Goal: Communication & Community: Answer question/provide support

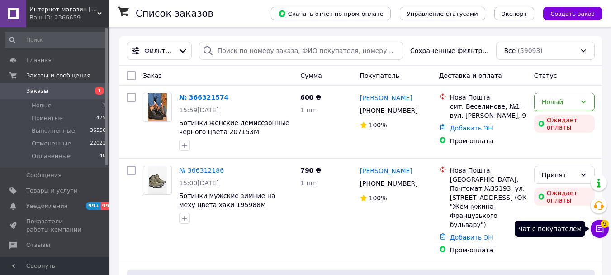
click at [599, 226] on icon at bounding box center [600, 228] width 9 height 9
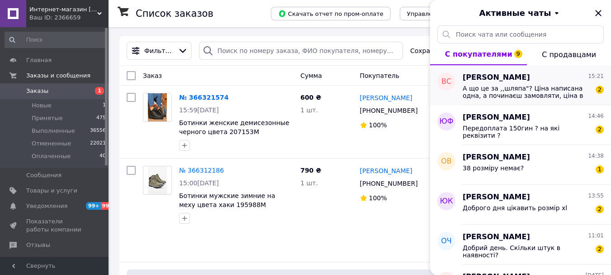
click at [551, 86] on span "А що це за ,,шляпа"? Ціна написана одна, а починаєш замовляти, ціна в два рази …" at bounding box center [527, 92] width 129 height 14
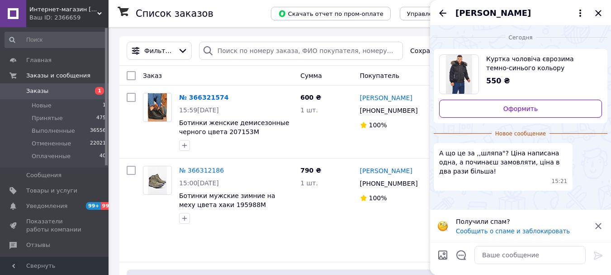
click at [527, 67] on span "Куртка чоловіча єврозима темно-синього кольору 206417M" at bounding box center [540, 63] width 109 height 18
click at [517, 256] on textarea at bounding box center [530, 255] width 111 height 18
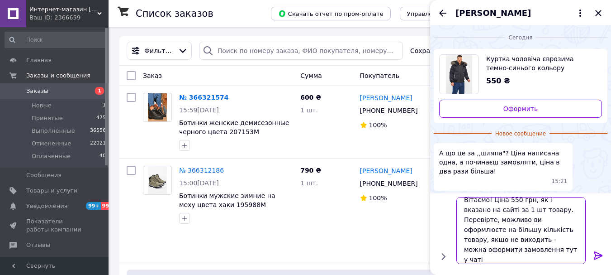
scroll to position [1, 0]
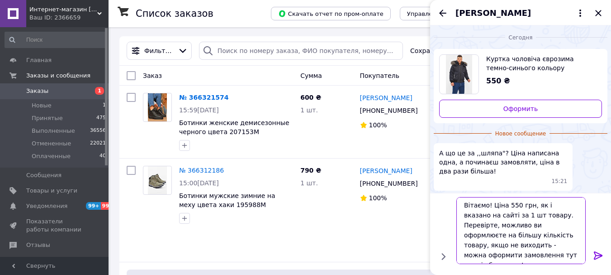
type textarea "Вітаємо! Ціна 550 грн, як і вказано на сайті за 1 шт товару. Перевірте, можливо…"
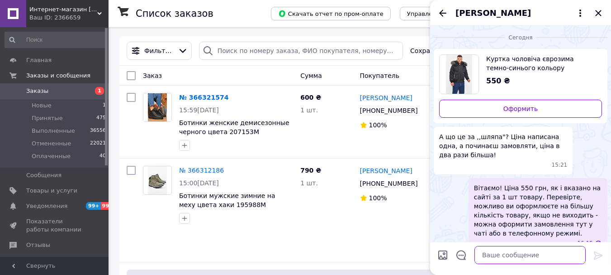
scroll to position [14, 0]
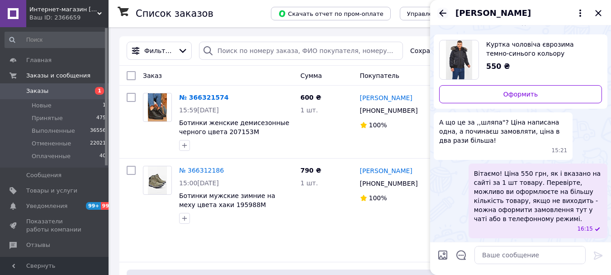
click at [442, 14] on icon "Назад" at bounding box center [443, 13] width 11 height 11
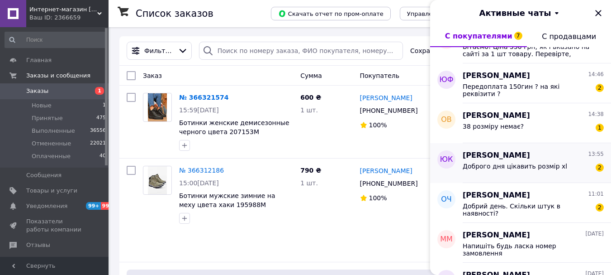
scroll to position [45, 0]
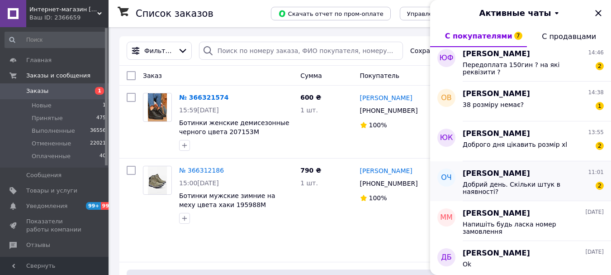
click at [538, 184] on span "Добрий день. Скільки штук в наявності?" at bounding box center [527, 188] width 129 height 14
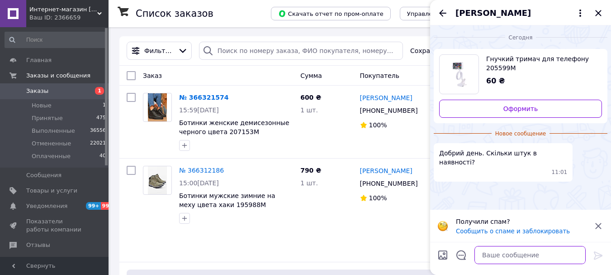
click at [527, 250] on textarea at bounding box center [530, 255] width 111 height 18
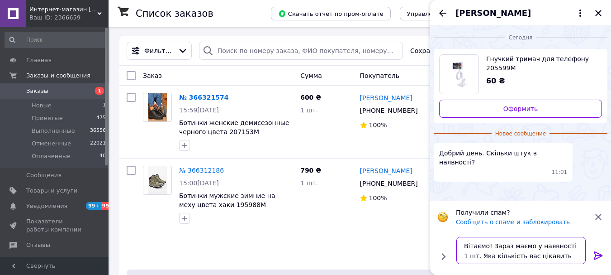
type textarea "Вітаємо! Зараз маємо у наявності 1 шт. Яка кількість вас цікавить?"
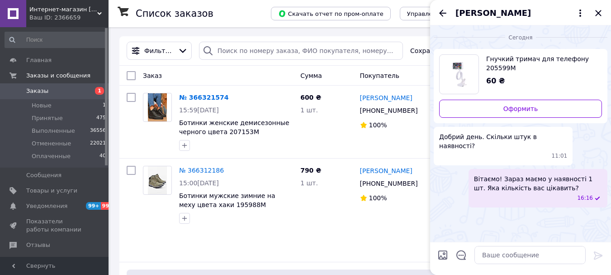
click at [450, 12] on div "[PERSON_NAME]" at bounding box center [520, 12] width 181 height 25
click at [439, 12] on icon "Назад" at bounding box center [443, 13] width 11 height 11
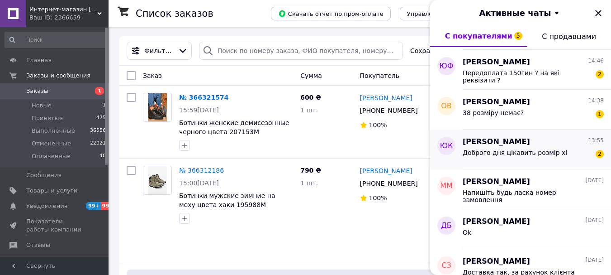
scroll to position [91, 0]
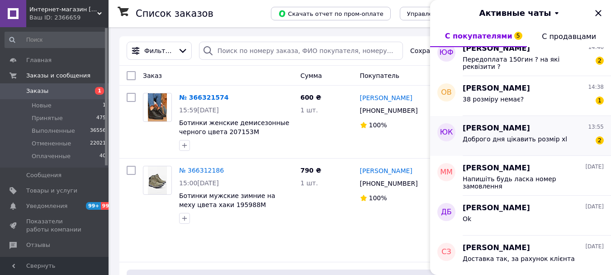
click at [538, 144] on div "Доброго дня цікавить розмір xl" at bounding box center [515, 141] width 105 height 13
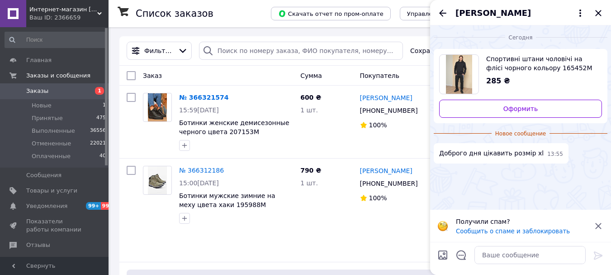
click at [530, 65] on span "Спортивні штани чоловічі на флісі чорного кольору 165452M" at bounding box center [540, 63] width 109 height 18
click at [517, 251] on textarea at bounding box center [530, 255] width 111 height 18
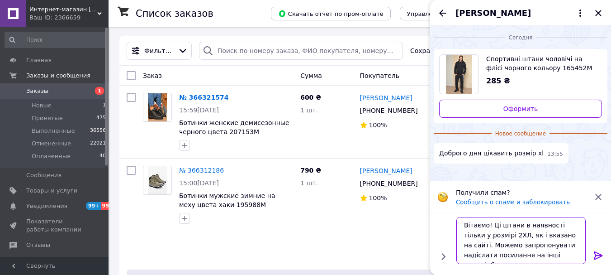
scroll to position [1, 0]
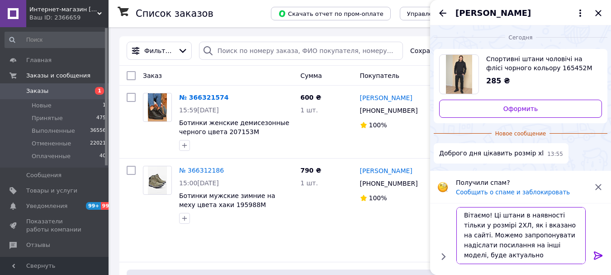
type textarea "Вітаємо! Ці штани в наявності тільки у розмірі 2ХЛ, як і вказано на сайті. Може…"
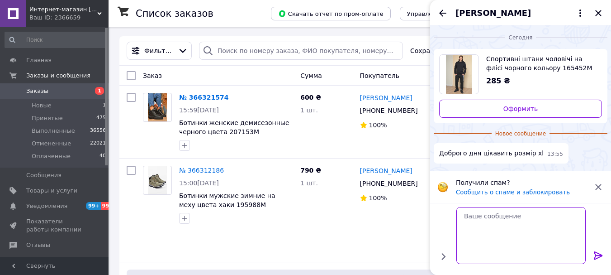
scroll to position [0, 0]
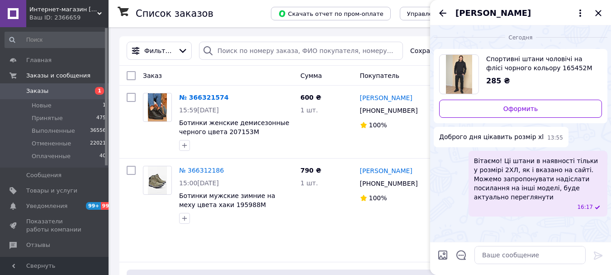
drag, startPoint x: 539, startPoint y: 180, endPoint x: 560, endPoint y: 186, distance: 21.2
click at [560, 186] on span "Вітаємо! Ці штани в наявності тільки у розмірі 2ХЛ, як і вказано на сайті. Може…" at bounding box center [538, 178] width 128 height 45
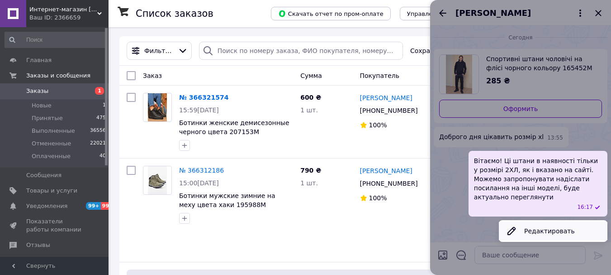
click at [559, 222] on button "Редактировать" at bounding box center [553, 231] width 109 height 18
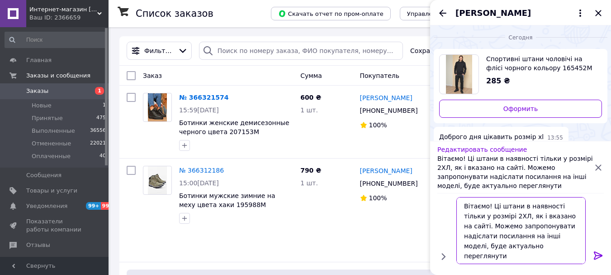
click at [549, 250] on textarea "Вітаємо! Ці штани в наявності тільки у розмірі 2ХЛ, як і вказано на сайті. Може…" at bounding box center [521, 230] width 129 height 67
type textarea "Вітаємо! Ці штани в наявності тільки у розмірі 2ХЛ, як і вказано на сайті. Може…"
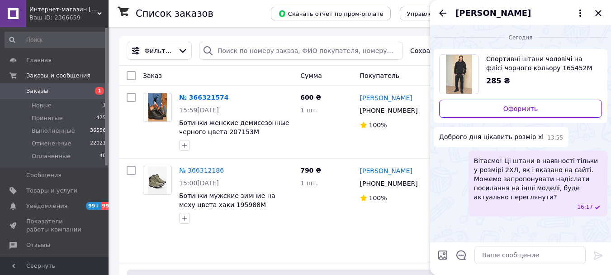
click at [440, 14] on icon "Назад" at bounding box center [442, 13] width 7 height 7
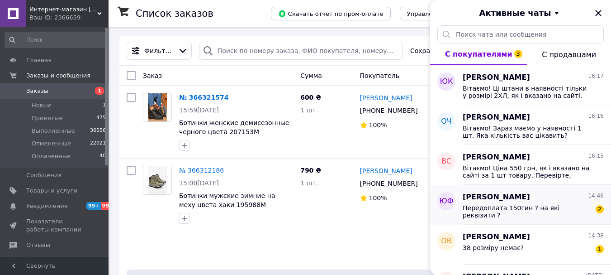
scroll to position [45, 0]
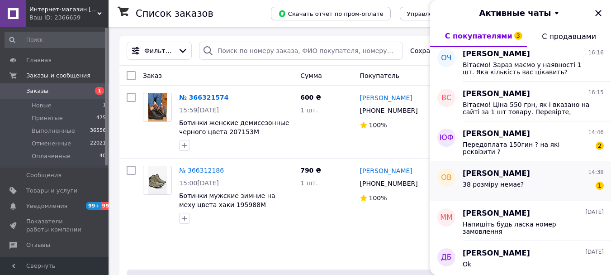
click at [541, 173] on div "[PERSON_NAME] 14:38" at bounding box center [533, 173] width 141 height 10
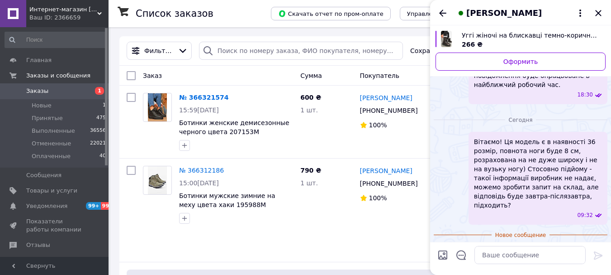
scroll to position [152, 0]
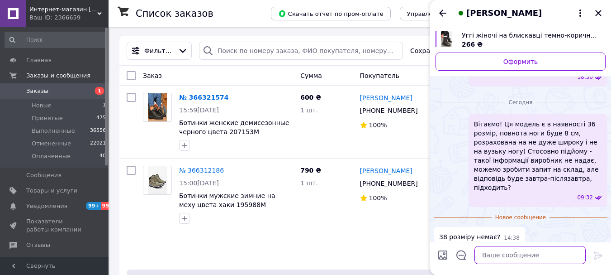
click at [541, 253] on textarea at bounding box center [530, 255] width 111 height 18
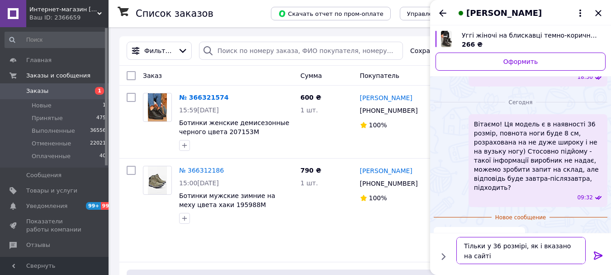
type textarea "Тільки у 36 розмірі, як і вказано на сайті)"
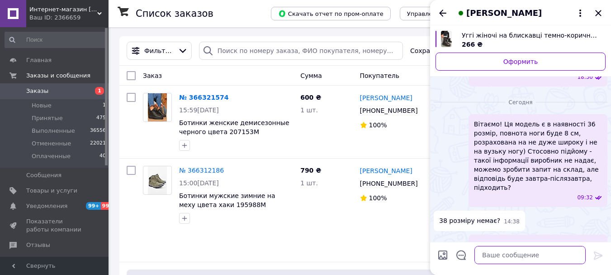
scroll to position [169, 0]
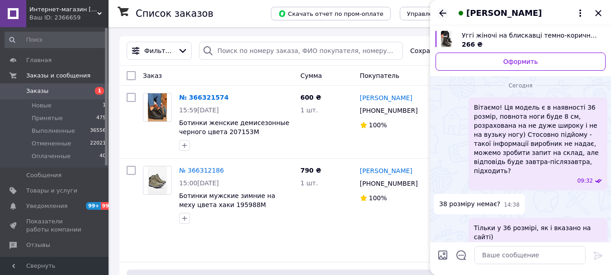
click at [441, 11] on icon "Назад" at bounding box center [443, 13] width 11 height 11
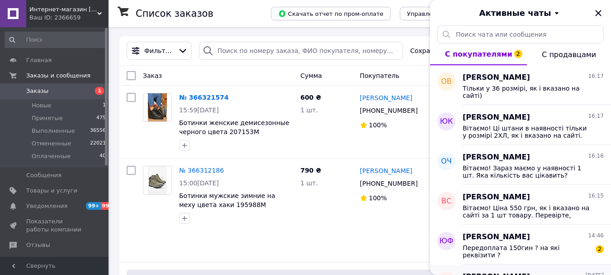
scroll to position [91, 0]
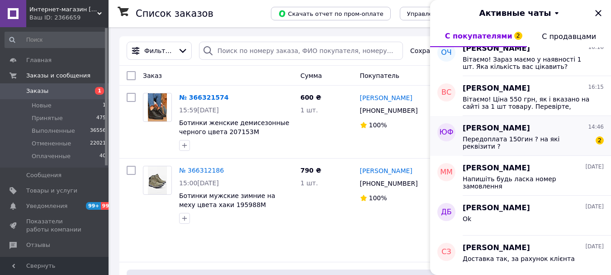
click at [533, 142] on span "Передоплата 150гин ? на які реквізити ?" at bounding box center [527, 142] width 129 height 14
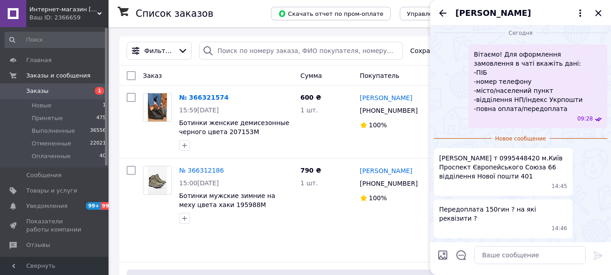
scroll to position [500, 0]
drag, startPoint x: 527, startPoint y: 166, endPoint x: 494, endPoint y: 166, distance: 33.0
click at [494, 166] on span "[PERSON_NAME] т 0995448420 м.Київ Проспект Європейського Союза 66 відділення Но…" at bounding box center [503, 166] width 128 height 27
copy span "0995448420"
click at [501, 175] on span "[PERSON_NAME] т 0995448420 м.Київ Проспект Європейського Союза 66 відділення Но…" at bounding box center [503, 166] width 128 height 27
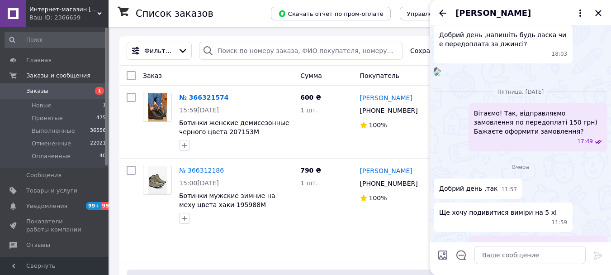
scroll to position [45, 0]
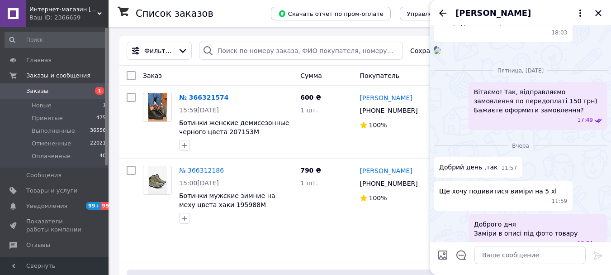
click at [441, 54] on img at bounding box center [437, 50] width 7 height 7
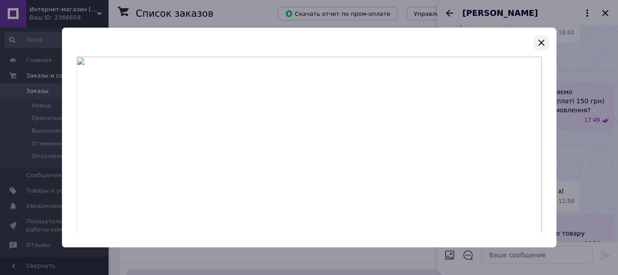
click at [543, 42] on icon "button" at bounding box center [541, 42] width 11 height 11
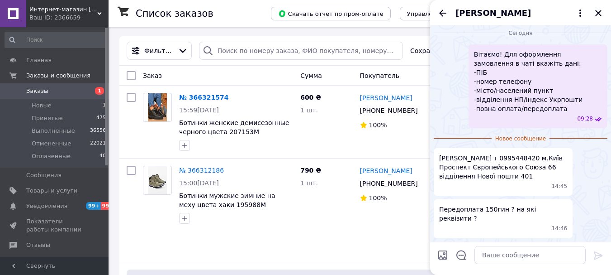
scroll to position [498, 0]
click at [523, 257] on textarea at bounding box center [530, 255] width 111 height 18
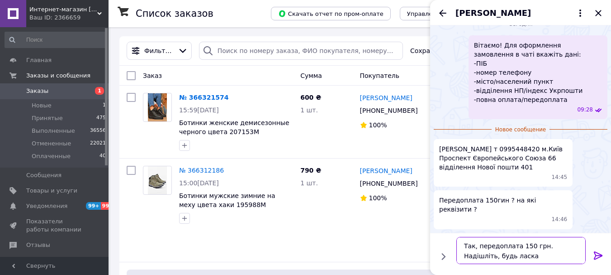
click at [531, 261] on textarea "Так, передоплата 150 грн. Надішліть, будь ласка" at bounding box center [521, 250] width 129 height 27
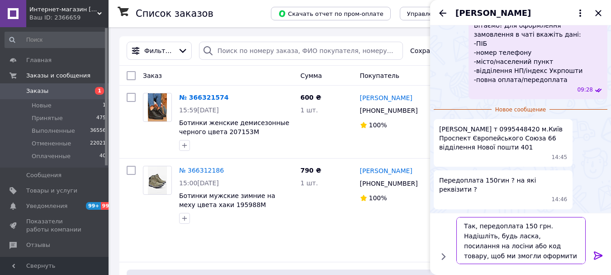
type textarea "Так, передоплата 150 грн. Надішліть, будь ласка, посилання на лосіни або код то…"
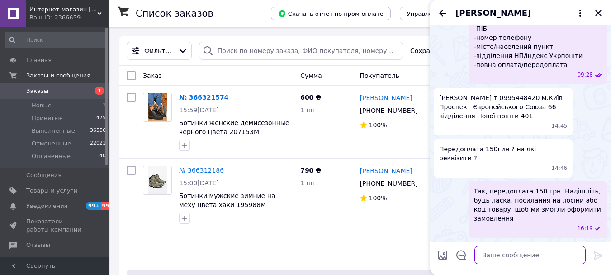
scroll to position [534, 0]
click at [443, 11] on icon "Назад" at bounding box center [442, 13] width 7 height 7
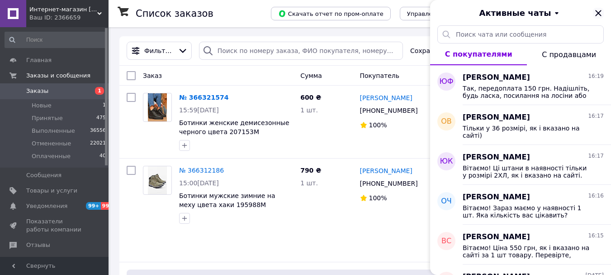
click at [598, 14] on icon "Закрыть" at bounding box center [598, 13] width 11 height 11
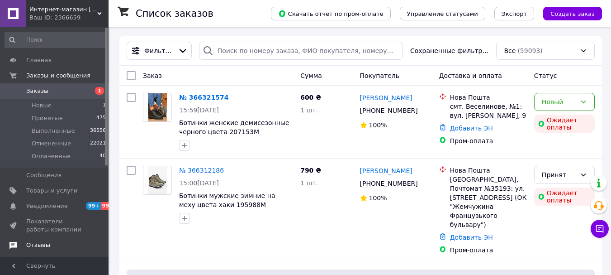
click at [41, 240] on link "Отзывы" at bounding box center [55, 244] width 111 height 15
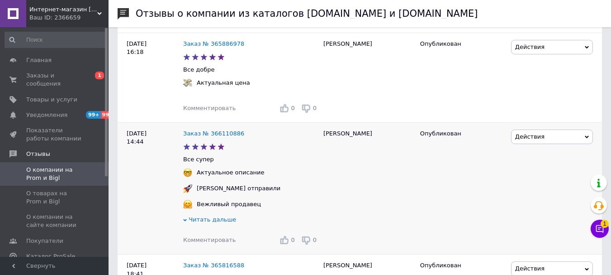
scroll to position [181, 0]
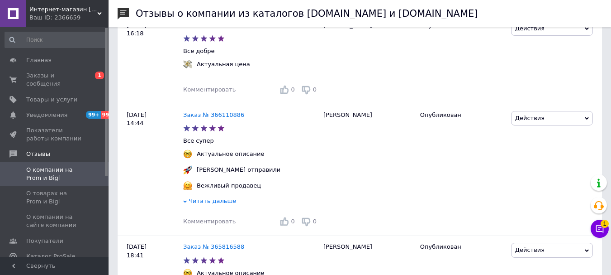
click at [602, 234] on button "Чат с покупателем 1" at bounding box center [600, 228] width 18 height 18
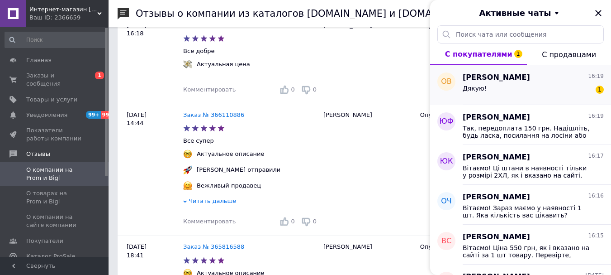
click at [547, 87] on div "Дякую! 1" at bounding box center [533, 90] width 141 height 14
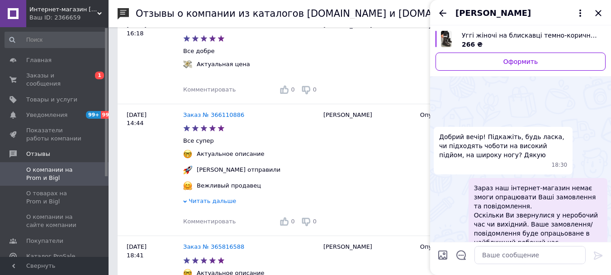
scroll to position [232, 0]
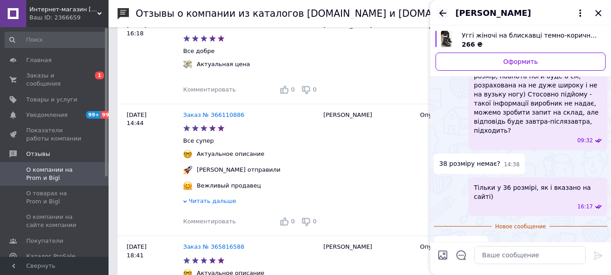
click at [442, 11] on icon "Назад" at bounding box center [442, 13] width 7 height 7
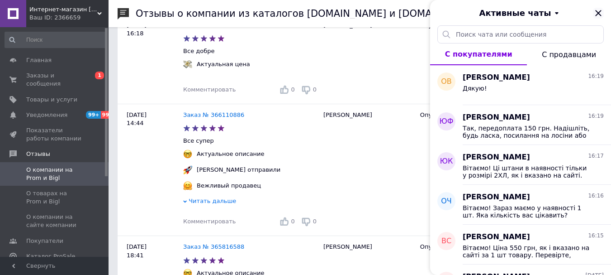
click at [598, 12] on icon "Закрыть" at bounding box center [598, 13] width 11 height 11
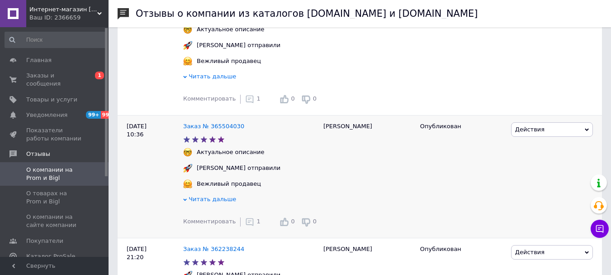
scroll to position [543, 0]
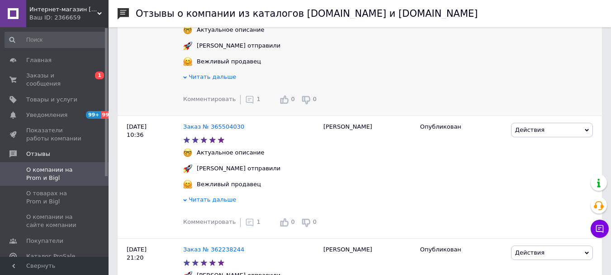
drag, startPoint x: 245, startPoint y: 106, endPoint x: 245, endPoint y: 126, distance: 19.5
click at [245, 104] on icon at bounding box center [249, 99] width 9 height 9
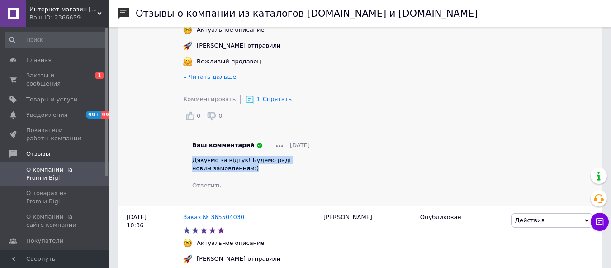
drag, startPoint x: 233, startPoint y: 173, endPoint x: 191, endPoint y: 167, distance: 42.1
click at [191, 167] on div "Ваш комментарий [DATE] Дякуємо за відгук! Будемо раді новим замовленням:) Ответ…" at bounding box center [251, 165] width 136 height 49
copy span "Дякуємо за відгук! Будемо раді новим замовленням:)"
click at [246, 103] on use at bounding box center [250, 99] width 8 height 8
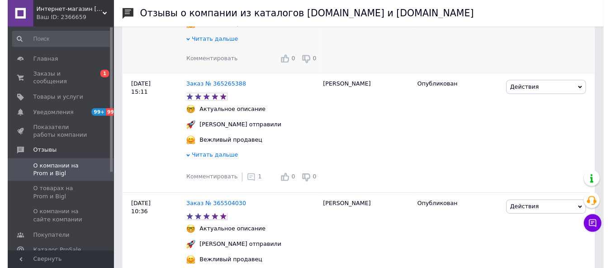
scroll to position [362, 0]
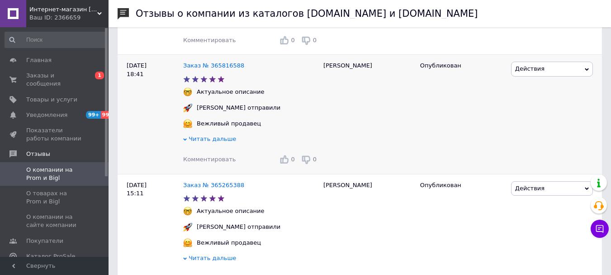
click at [197, 162] on span "Комментировать" at bounding box center [209, 159] width 52 height 7
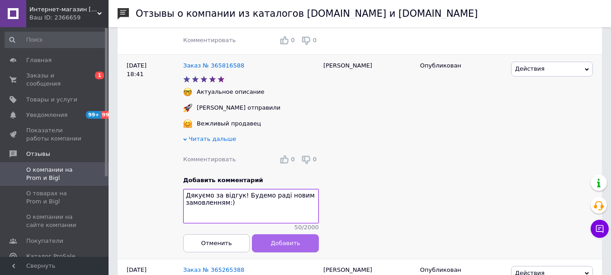
type textarea "Дякуємо за відгук! Будемо раді новим замовленням:)"
click at [282, 246] on span "Добавить" at bounding box center [285, 242] width 29 height 7
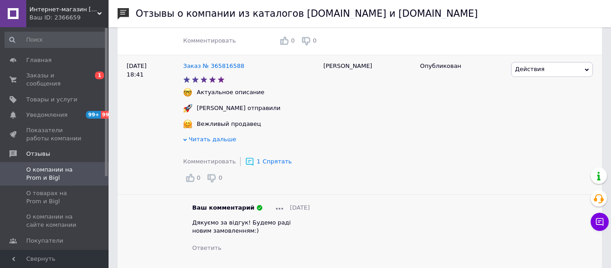
scroll to position [226, 0]
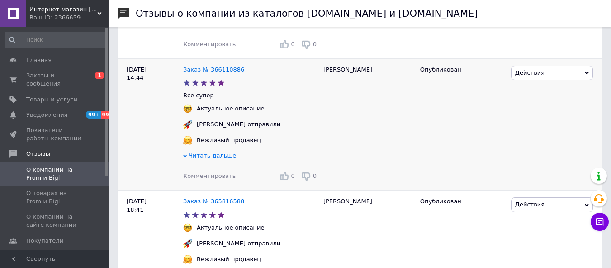
click at [196, 177] on span "Комментировать" at bounding box center [209, 175] width 52 height 7
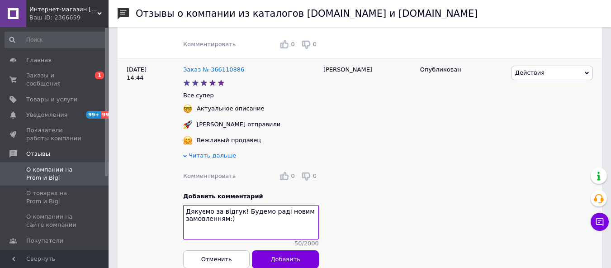
scroll to position [272, 0]
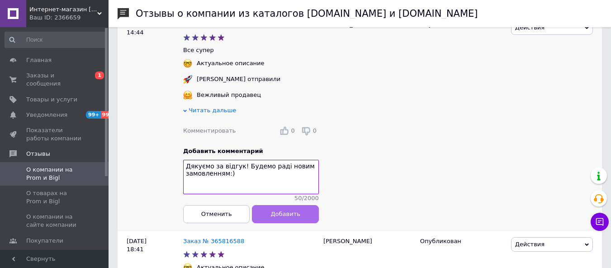
type textarea "Дякуємо за відгук! Будемо раді новим замовленням:)"
drag, startPoint x: 271, startPoint y: 216, endPoint x: 254, endPoint y: 229, distance: 20.9
click at [271, 216] on button "Добавить" at bounding box center [286, 214] width 67 height 18
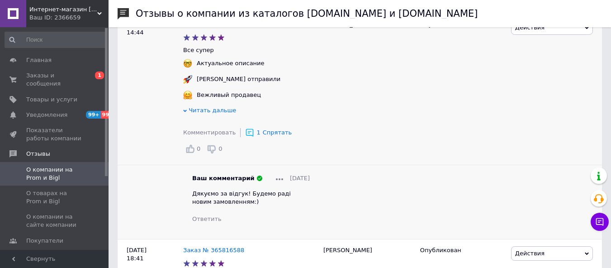
scroll to position [136, 0]
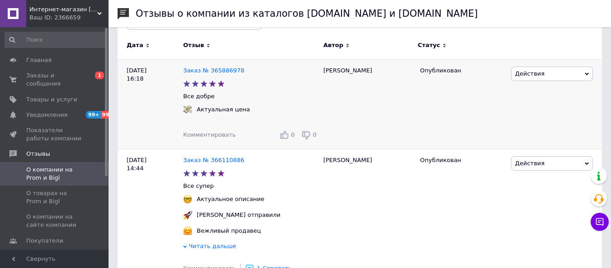
click at [205, 138] on span "Комментировать" at bounding box center [209, 134] width 52 height 7
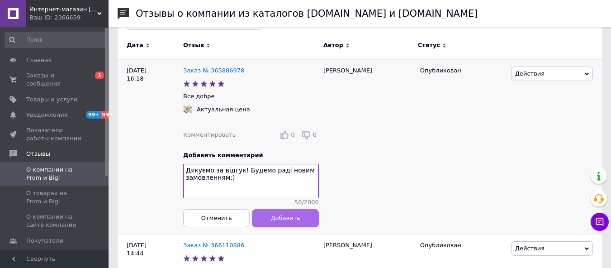
type textarea "Дякуємо за відгук! Будемо раді новим замовленням:)"
click at [283, 221] on span "Добавить" at bounding box center [285, 217] width 29 height 7
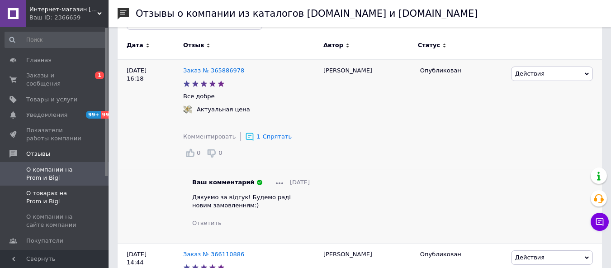
click at [73, 190] on span "О товарах на Prom и Bigl" at bounding box center [54, 197] width 57 height 16
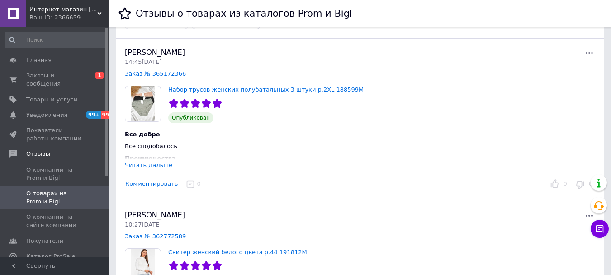
scroll to position [45, 0]
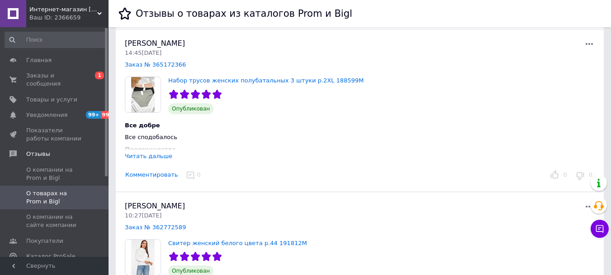
click at [141, 177] on button "Комментировать" at bounding box center [151, 175] width 53 height 10
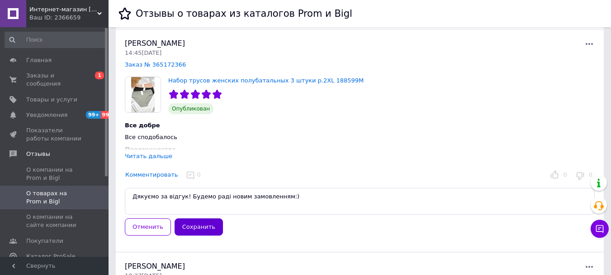
type textarea "Дякуємо за відгук! Будемо раді новим замовленням:)"
click at [181, 223] on button "Сохранить" at bounding box center [199, 227] width 48 height 18
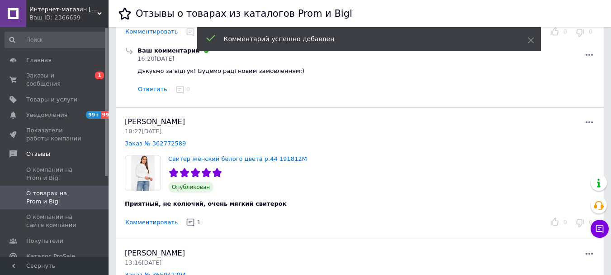
scroll to position [226, 0]
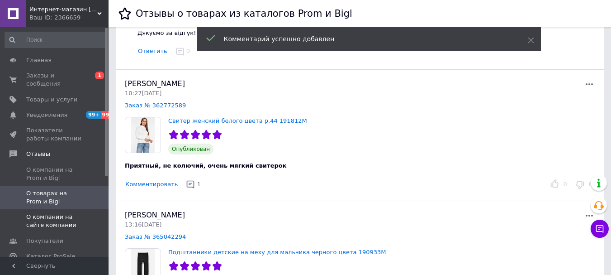
click at [64, 213] on span "О компании на сайте компании" at bounding box center [54, 221] width 57 height 16
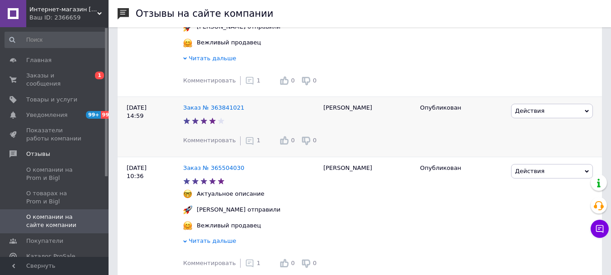
scroll to position [543, 0]
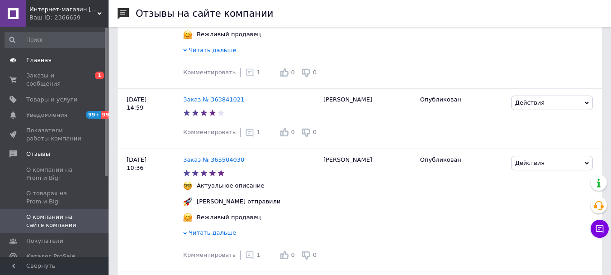
click at [41, 59] on span "Главная" at bounding box center [38, 60] width 25 height 8
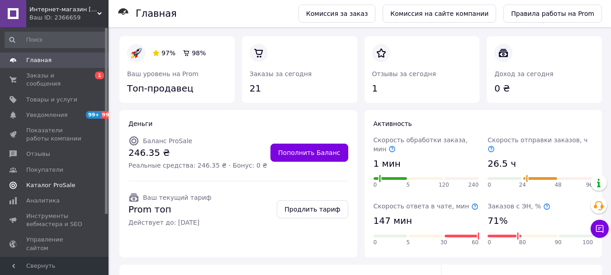
click at [56, 181] on span "Каталог ProSale" at bounding box center [50, 185] width 49 height 8
